Goal: Task Accomplishment & Management: Manage account settings

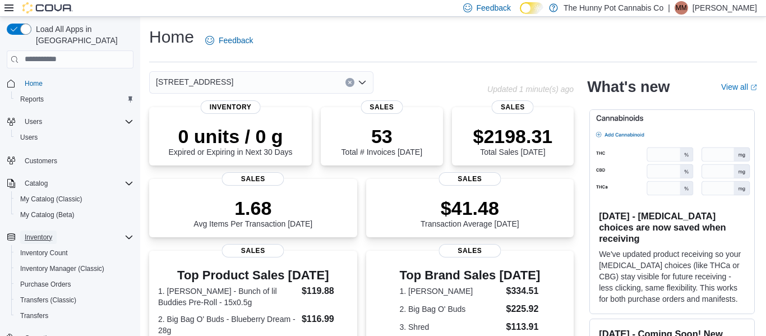
click at [30, 233] on span "Inventory" at bounding box center [38, 237] width 27 height 9
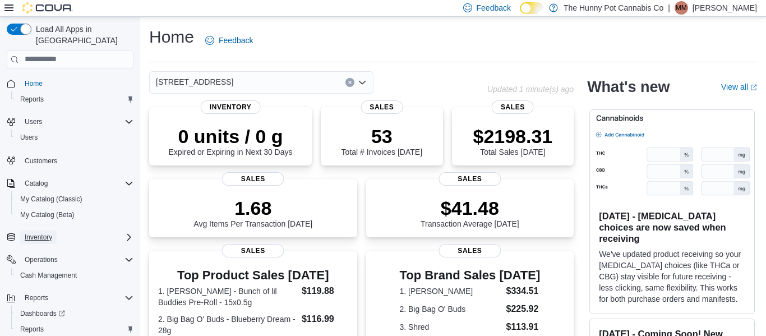
click at [50, 233] on span "Inventory" at bounding box center [38, 237] width 27 height 9
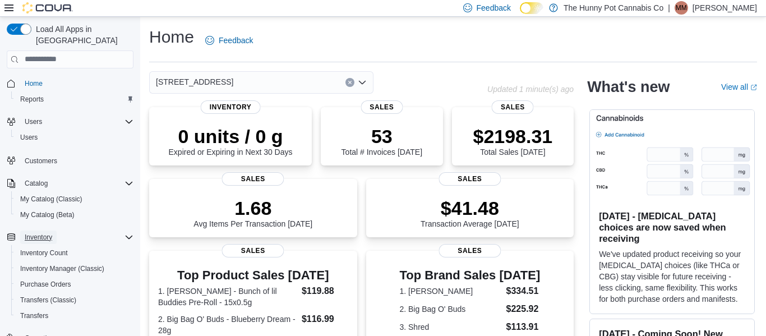
click at [50, 233] on span "Inventory" at bounding box center [38, 237] width 27 height 9
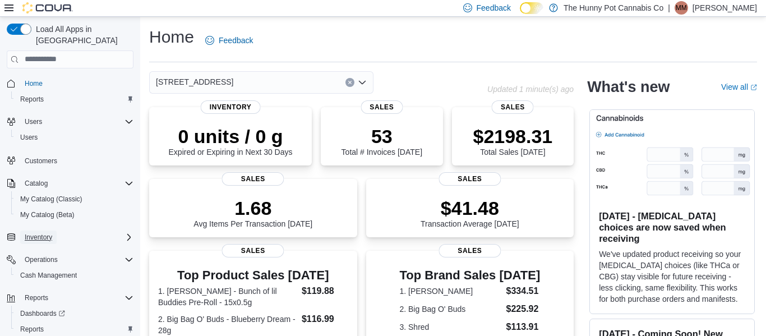
click at [50, 233] on span "Inventory" at bounding box center [38, 237] width 27 height 9
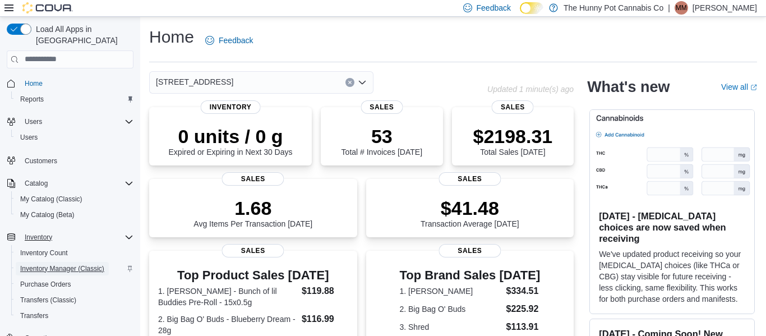
click at [45, 264] on span "Inventory Manager (Classic)" at bounding box center [62, 268] width 84 height 9
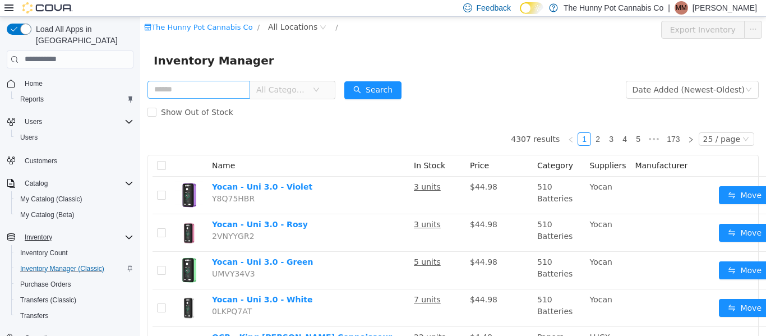
click at [224, 89] on input "text" at bounding box center [198, 89] width 103 height 18
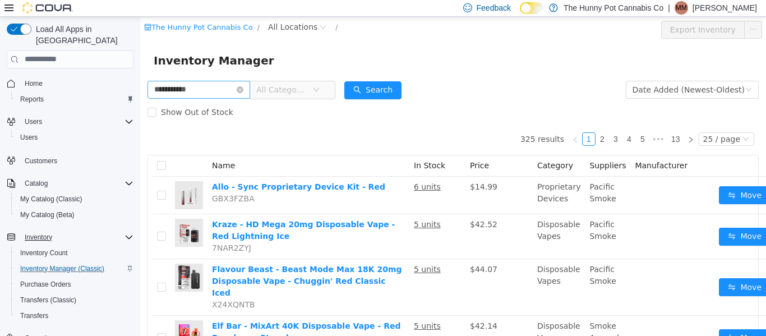
click at [200, 88] on input "**********" at bounding box center [198, 89] width 103 height 18
type input "**********"
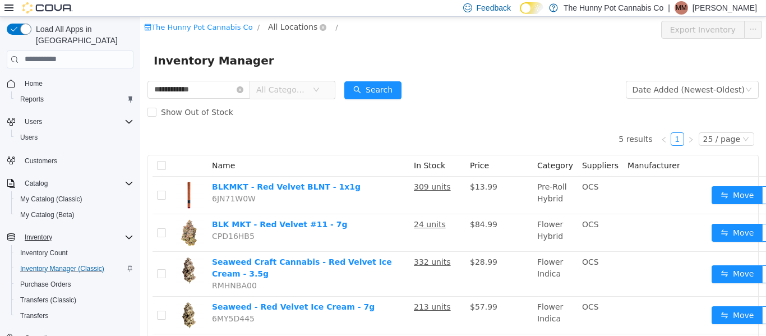
click at [291, 26] on span "All Locations" at bounding box center [292, 26] width 49 height 12
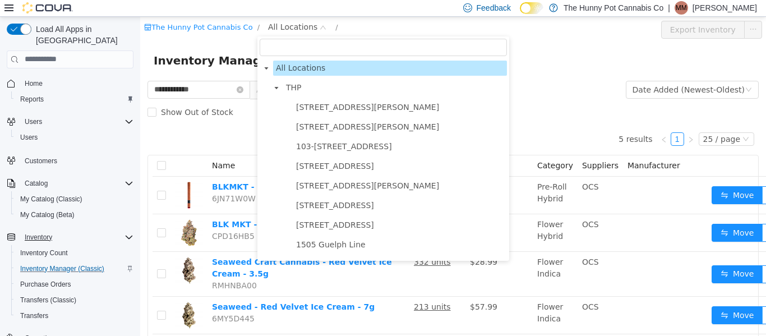
click at [290, 49] on input "filter select" at bounding box center [383, 46] width 247 height 17
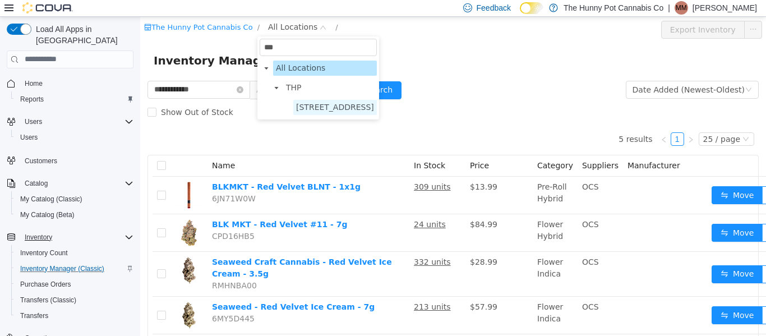
type input "***"
click at [333, 110] on span "495 Welland Ave" at bounding box center [335, 106] width 78 height 9
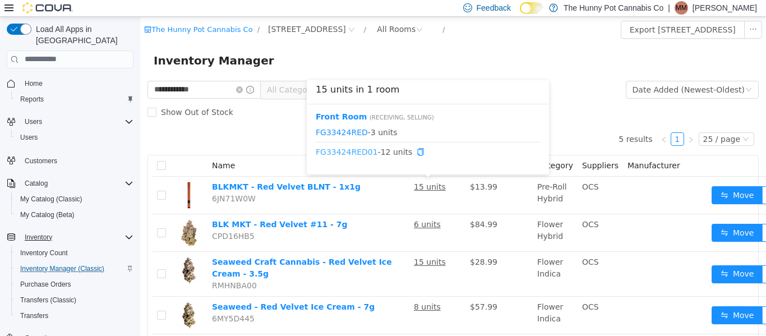
click at [335, 150] on link "FG33424RED01" at bounding box center [347, 151] width 62 height 9
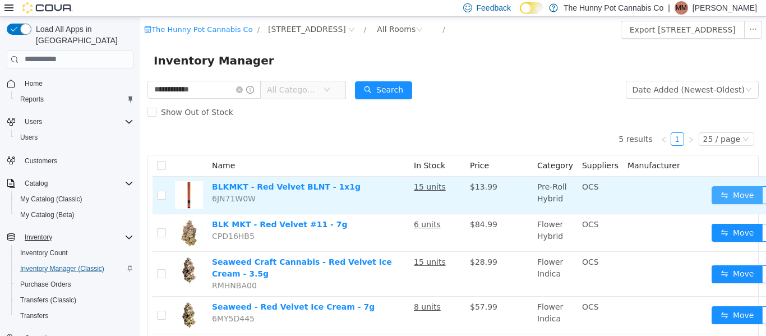
click at [732, 197] on button "Move" at bounding box center [737, 195] width 52 height 18
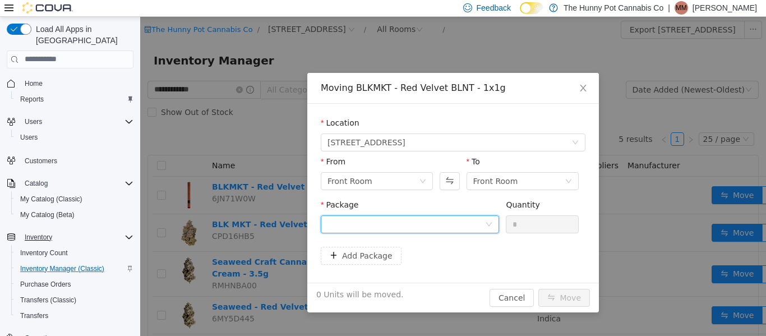
click at [471, 224] on div at bounding box center [406, 223] width 158 height 17
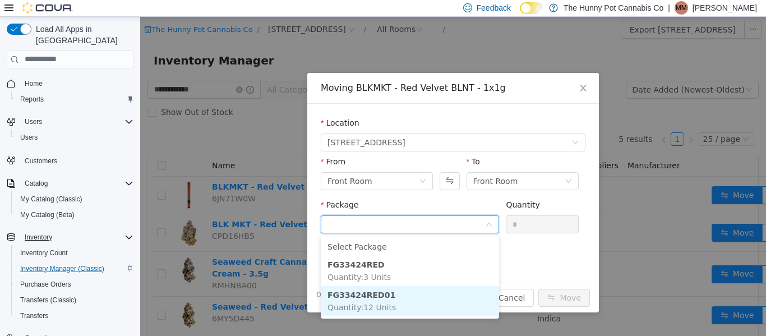
click at [373, 304] on span "Quantity : 12 Units" at bounding box center [361, 306] width 68 height 9
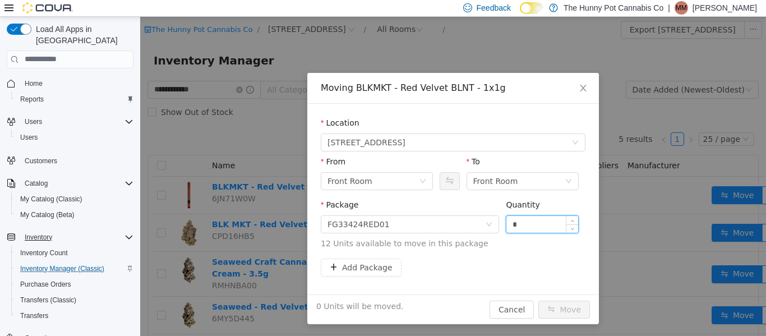
click at [521, 220] on input "*" at bounding box center [542, 223] width 72 height 17
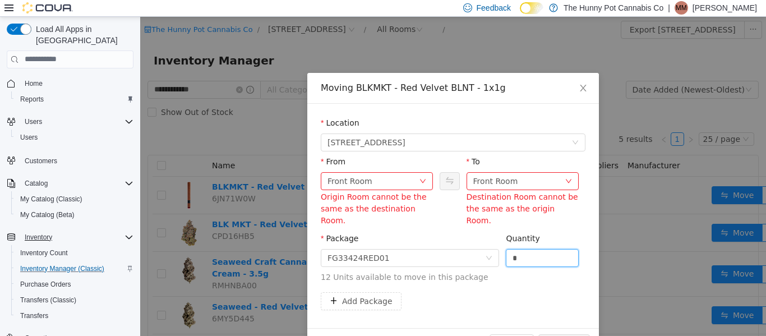
type input "*"
click at [552, 177] on div "Front Room" at bounding box center [518, 180] width 91 height 17
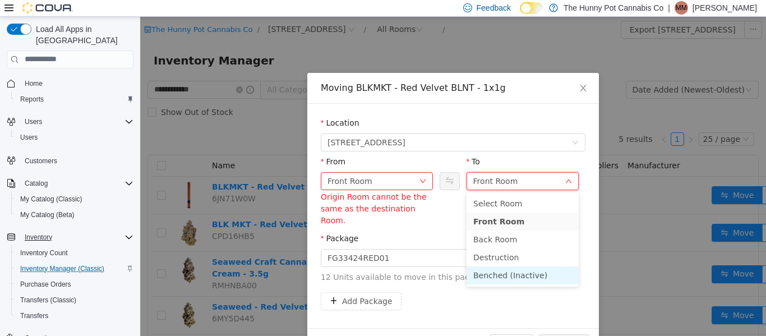
click at [490, 274] on li "Benched (Inactive)" at bounding box center [522, 275] width 112 height 18
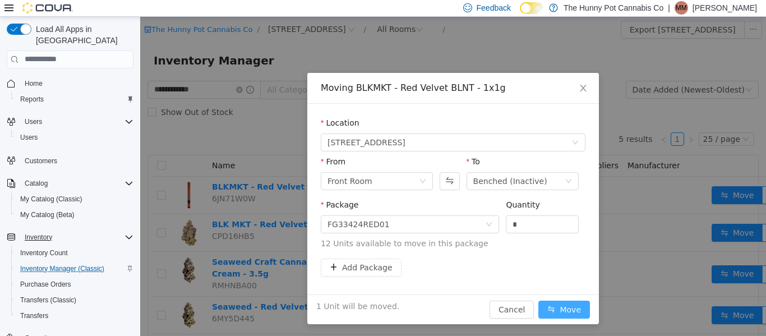
click at [576, 307] on button "Move" at bounding box center [564, 309] width 52 height 18
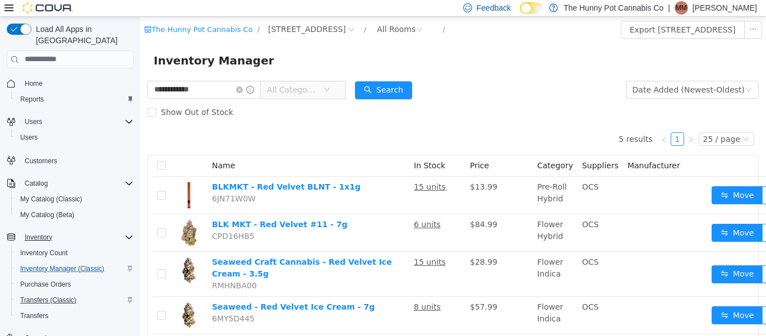
scroll to position [98, 0]
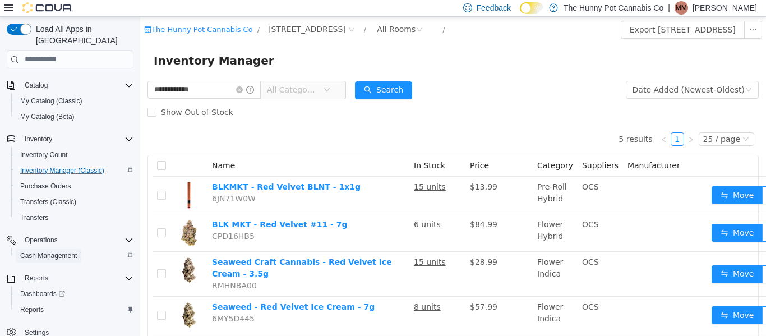
click at [48, 251] on span "Cash Management" at bounding box center [48, 255] width 57 height 9
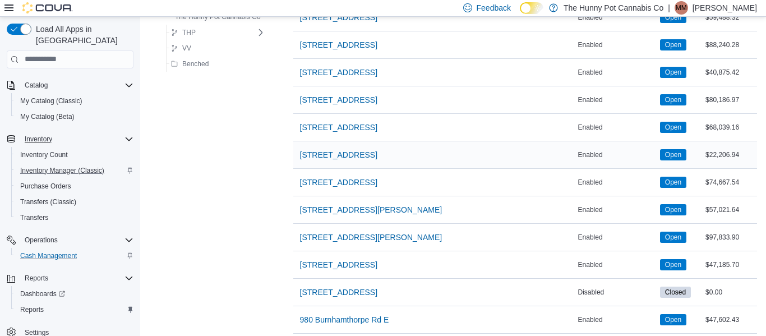
scroll to position [959, 0]
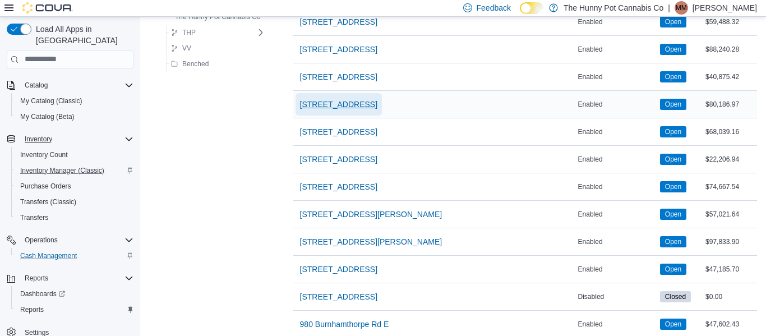
click at [330, 99] on span "495 Welland Ave" at bounding box center [338, 104] width 77 height 11
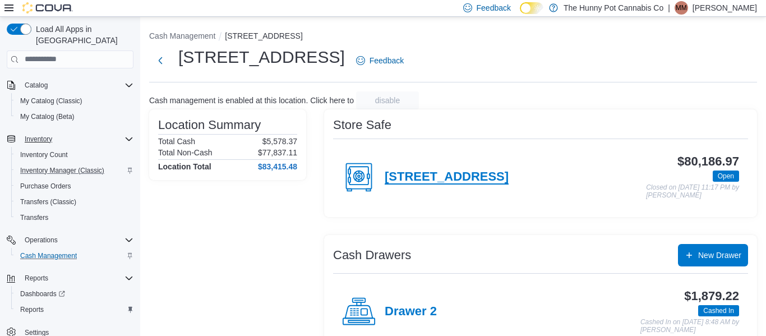
click at [439, 177] on h4 "495 Welland Ave" at bounding box center [447, 177] width 124 height 15
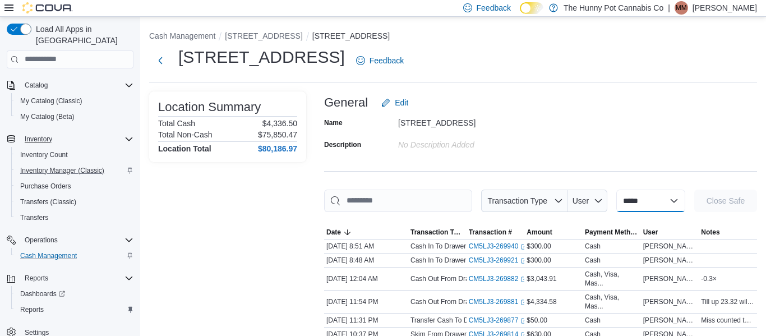
click at [657, 198] on select "**********" at bounding box center [650, 200] width 69 height 22
click at [717, 11] on p "[PERSON_NAME]" at bounding box center [724, 7] width 64 height 13
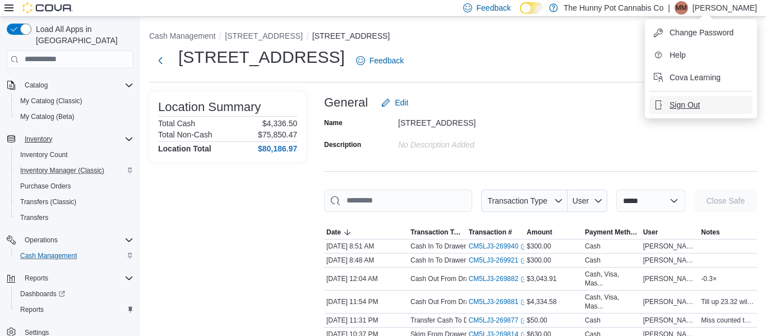
click at [690, 104] on span "Sign Out" at bounding box center [684, 104] width 30 height 11
